Goal: Find specific page/section: Find specific page/section

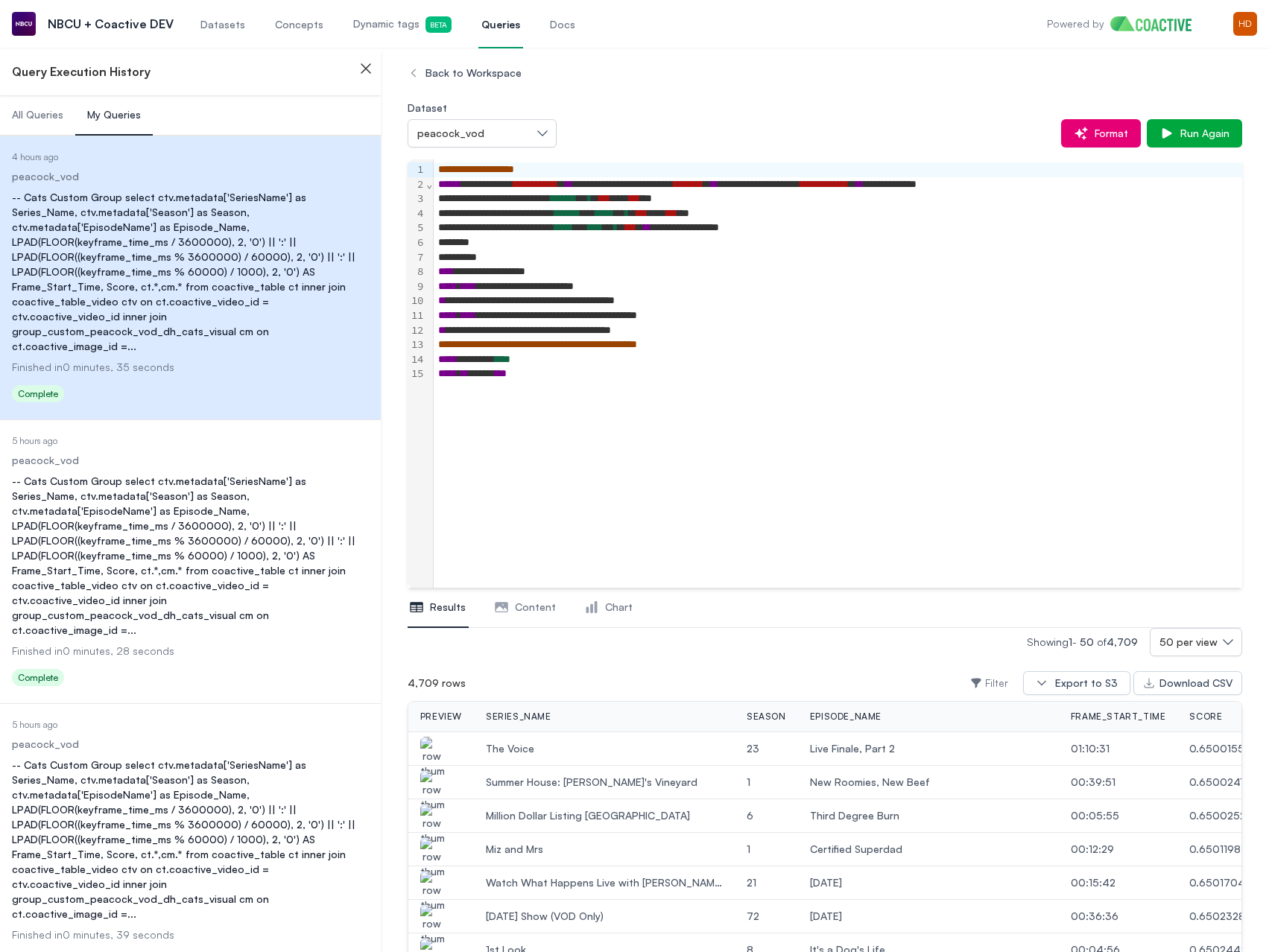
click at [354, 17] on span "Dynamic tags Beta" at bounding box center [403, 24] width 98 height 16
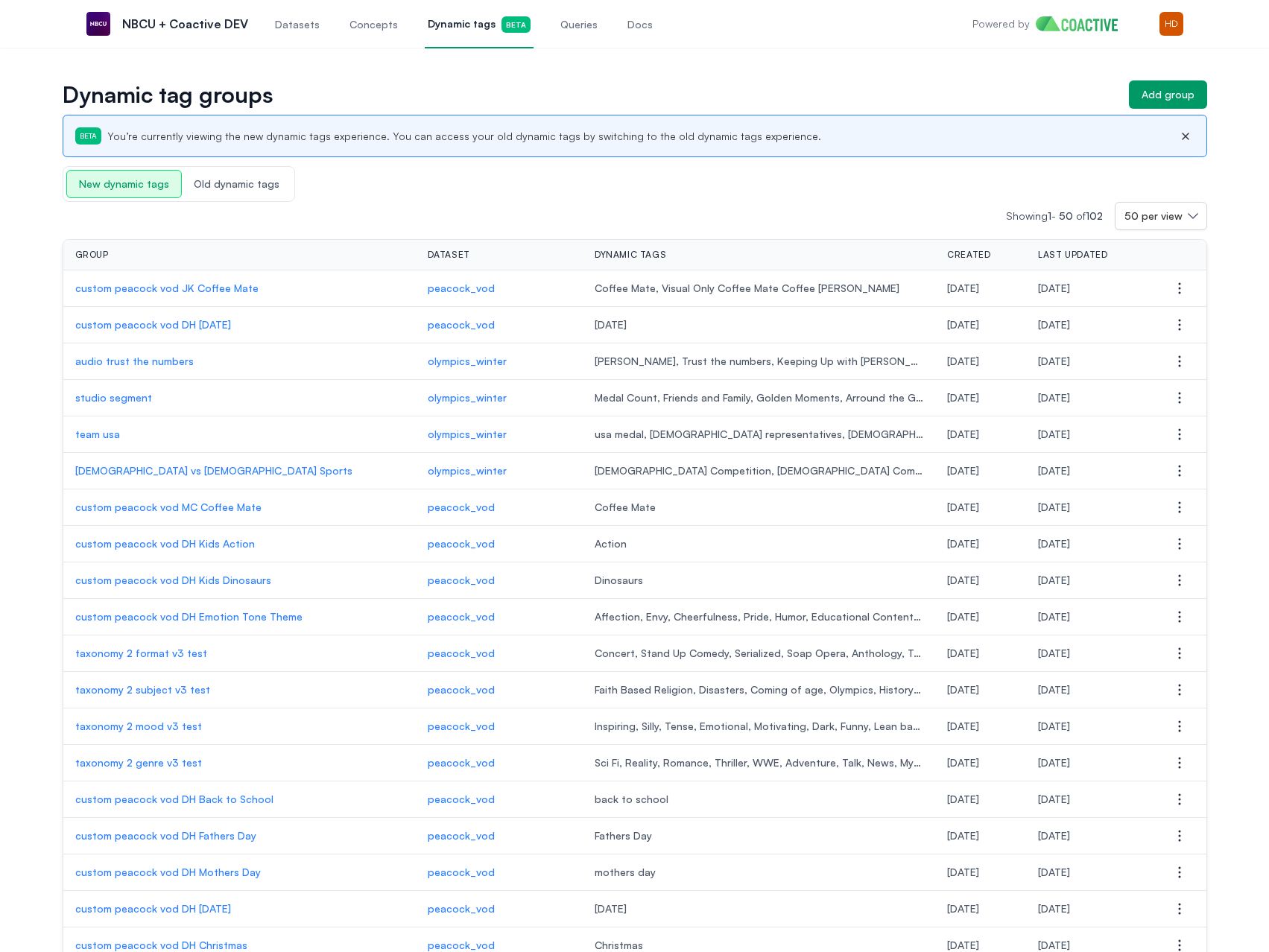
click at [509, 210] on div "Showing 1 - 50 of 102 50 per view" at bounding box center [634, 216] width 1144 height 28
click at [190, 608] on td "custom peacock vod DH Emotion Tone Theme" at bounding box center [239, 617] width 352 height 37
click at [190, 611] on p "custom peacock vod DH Emotion Tone Theme" at bounding box center [240, 617] width 329 height 15
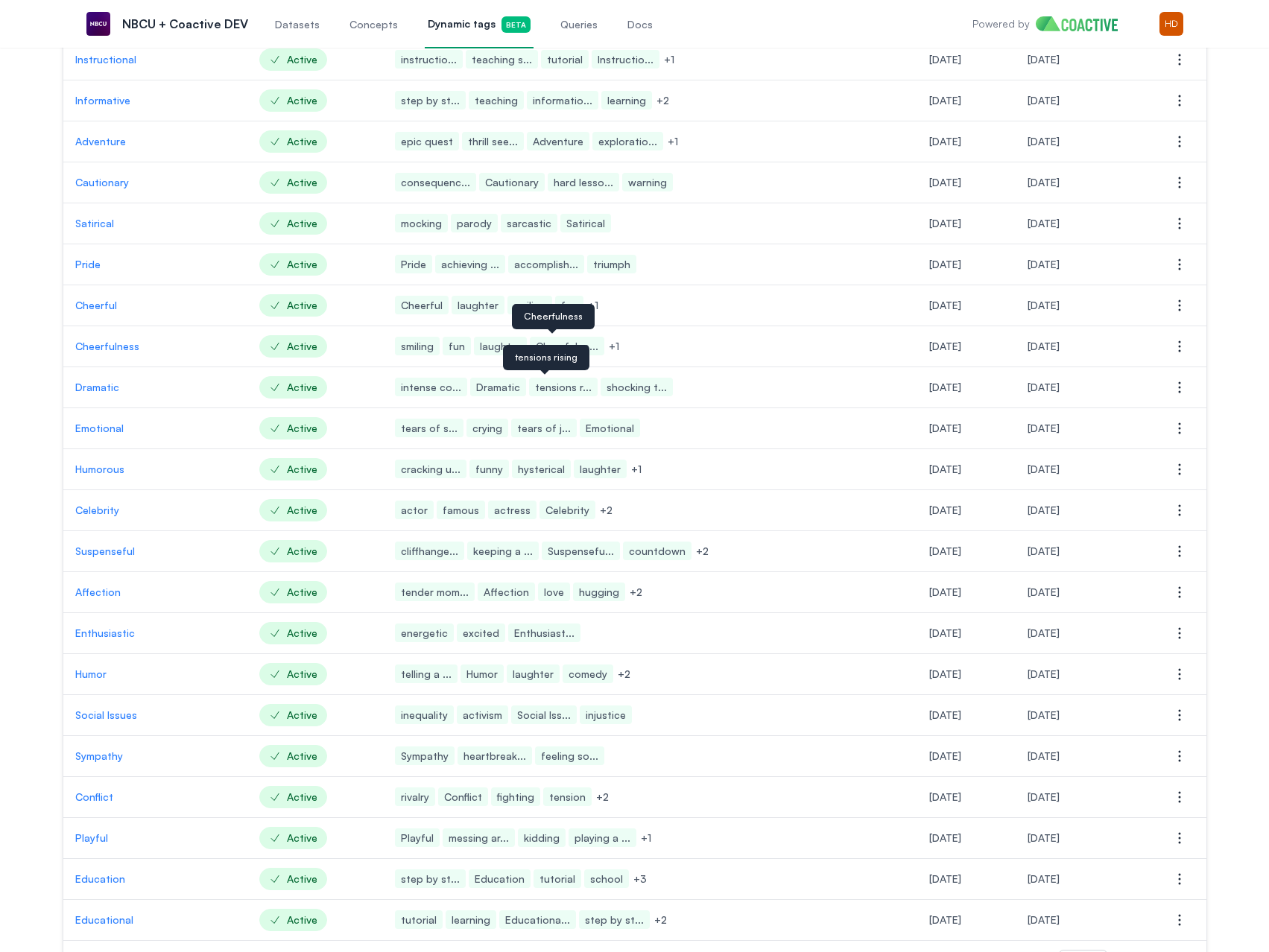
scroll to position [637, 0]
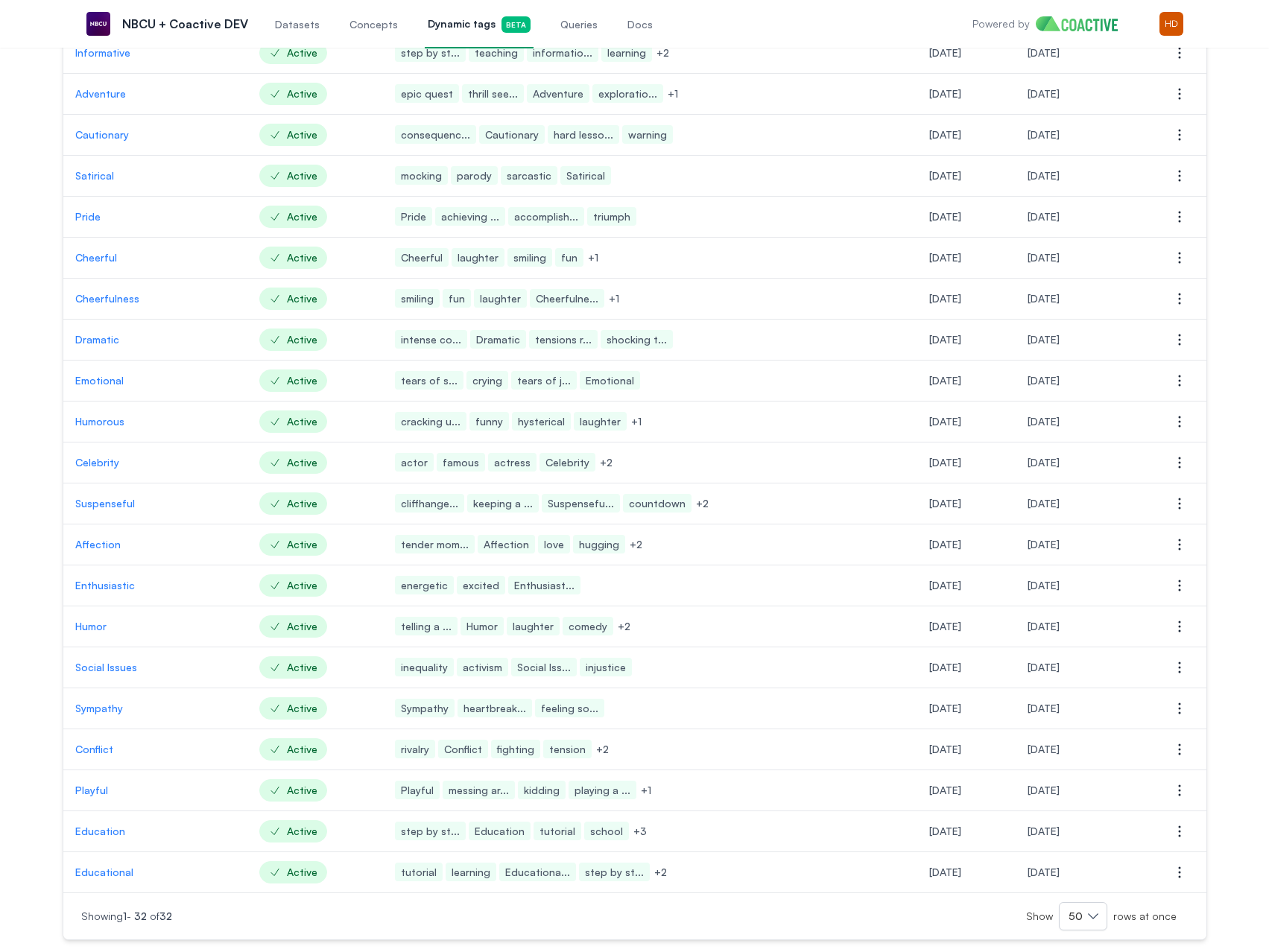
click at [802, 586] on td at bounding box center [839, 586] width 154 height 41
drag, startPoint x: 802, startPoint y: 586, endPoint x: 710, endPoint y: 614, distance: 96.2
click at [710, 614] on td "telling a ... Humor laughter comedy + 2" at bounding box center [573, 626] width 382 height 41
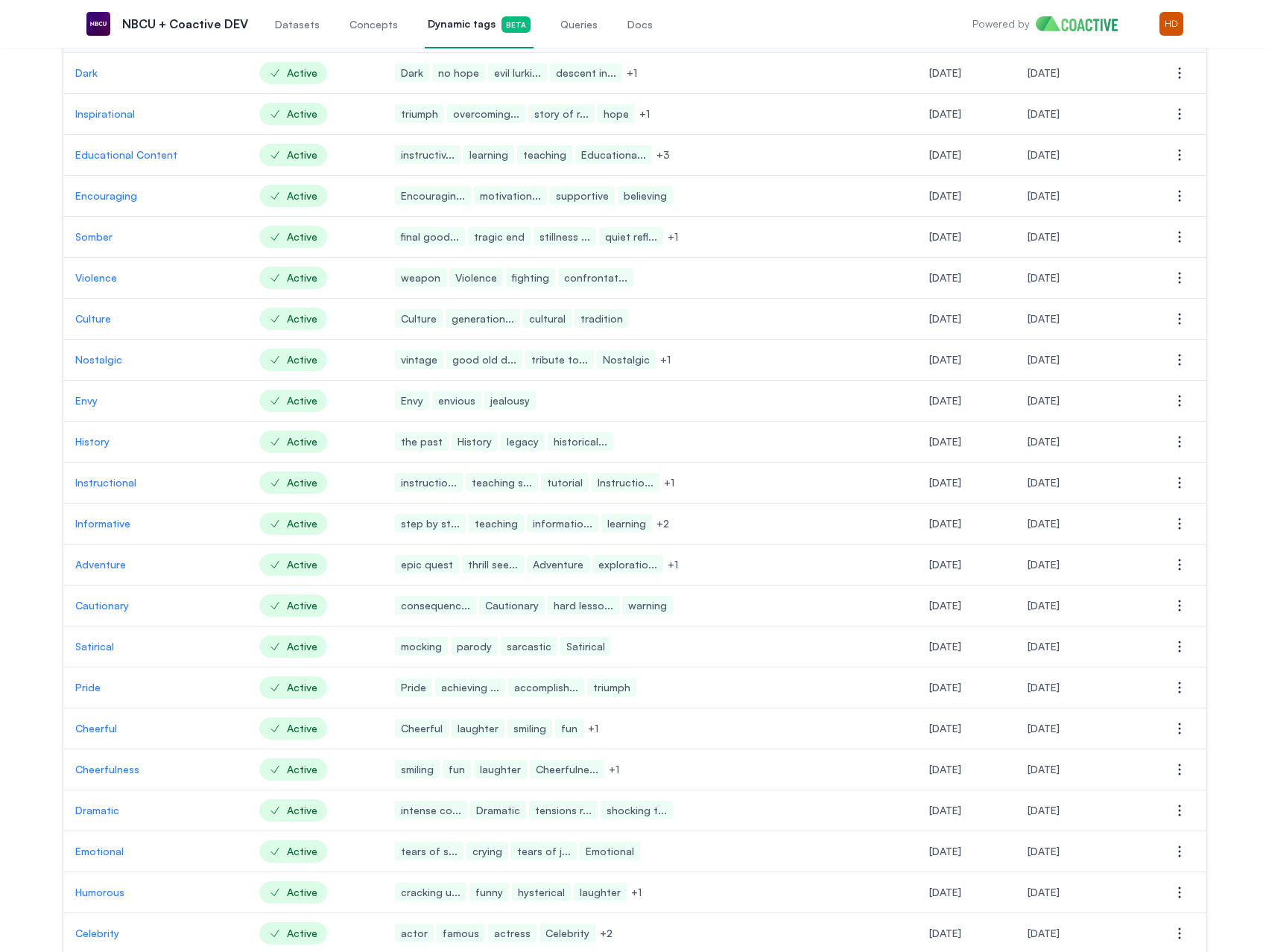
scroll to position [0, 0]
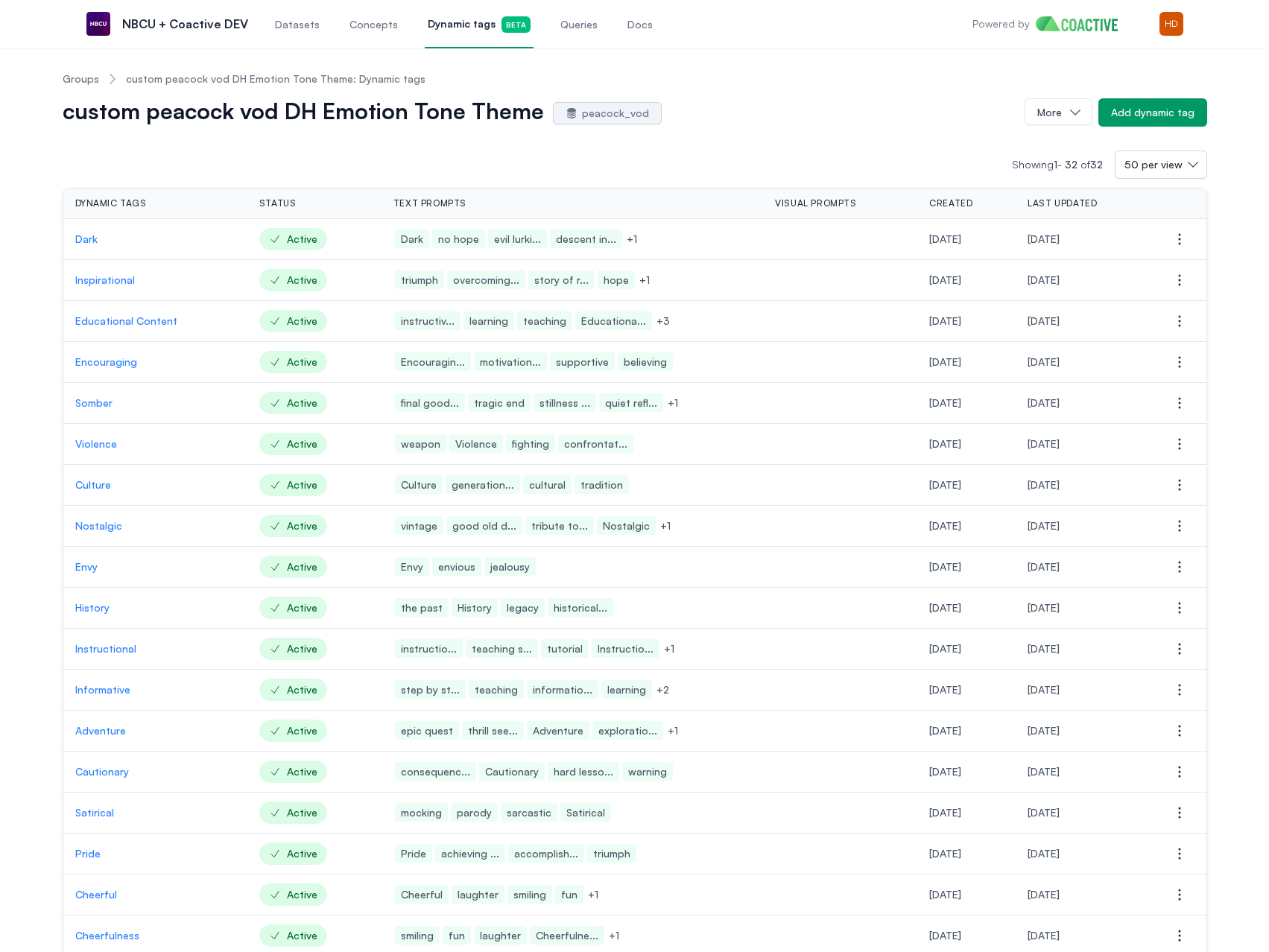
click at [76, 238] on p "Dark" at bounding box center [156, 239] width 161 height 15
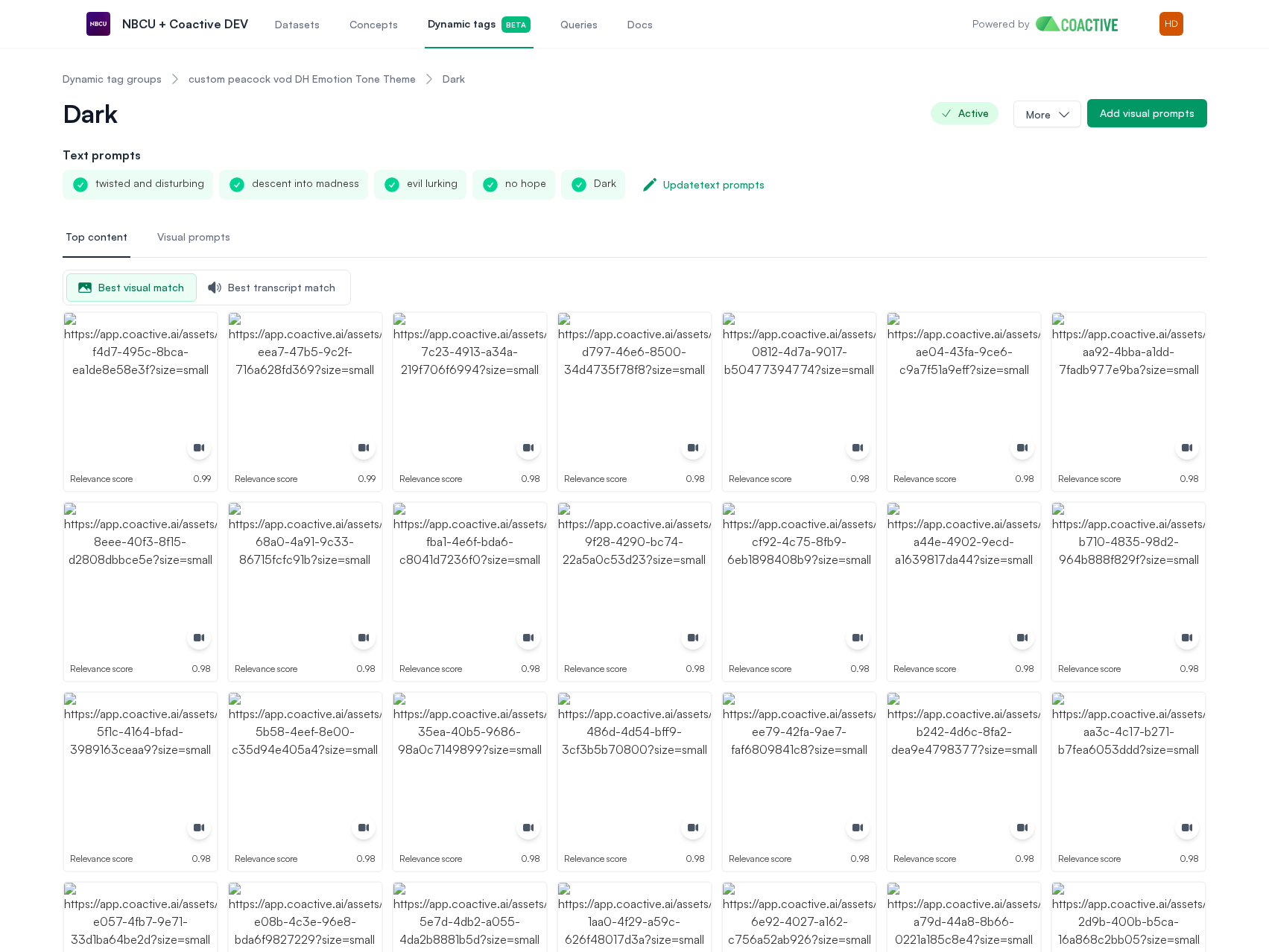
click at [287, 76] on link "custom peacock vod DH Emotion Tone Theme" at bounding box center [302, 79] width 228 height 15
